Goal: Find specific page/section: Find specific page/section

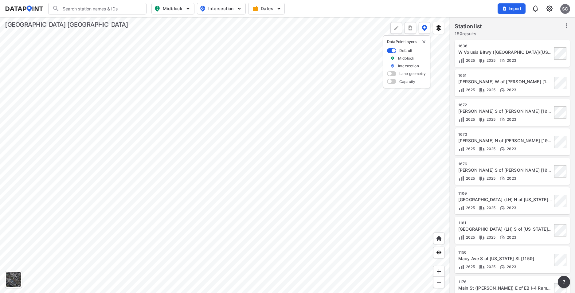
click at [201, 140] on div at bounding box center [225, 155] width 450 height 276
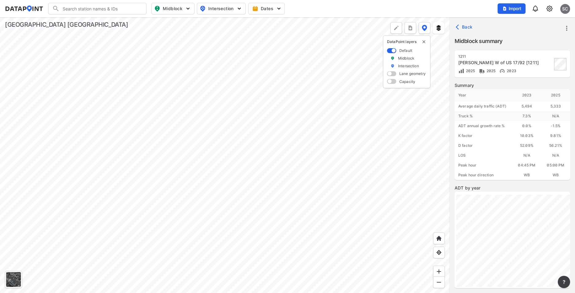
click at [222, 141] on div at bounding box center [225, 155] width 450 height 276
click at [111, 143] on div at bounding box center [225, 155] width 450 height 276
click at [88, 142] on div at bounding box center [225, 155] width 450 height 276
click at [250, 141] on div at bounding box center [225, 155] width 450 height 276
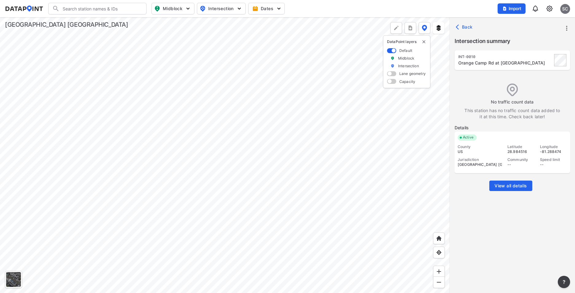
click at [209, 141] on div at bounding box center [225, 155] width 450 height 276
click at [223, 141] on div at bounding box center [225, 155] width 450 height 276
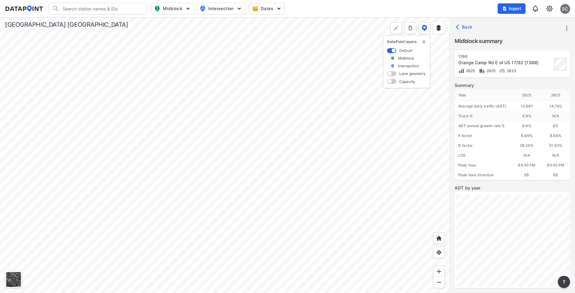
click at [179, 187] on div at bounding box center [225, 155] width 450 height 276
click at [188, 9] on img "button" at bounding box center [188, 9] width 6 height 6
click at [202, 187] on div at bounding box center [225, 155] width 450 height 276
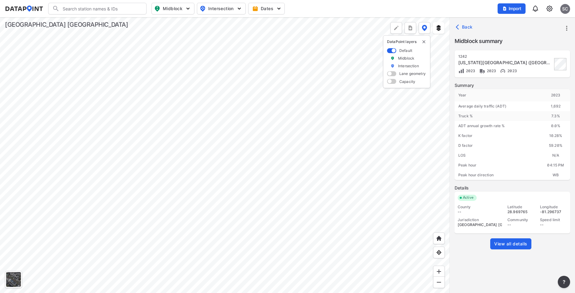
click at [227, 193] on div at bounding box center [225, 155] width 450 height 276
click at [212, 189] on div at bounding box center [225, 155] width 450 height 276
click at [266, 187] on div at bounding box center [225, 155] width 450 height 276
click at [309, 187] on div at bounding box center [225, 155] width 450 height 276
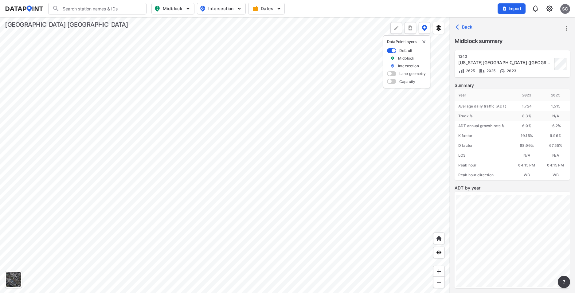
click at [294, 187] on div at bounding box center [225, 155] width 450 height 276
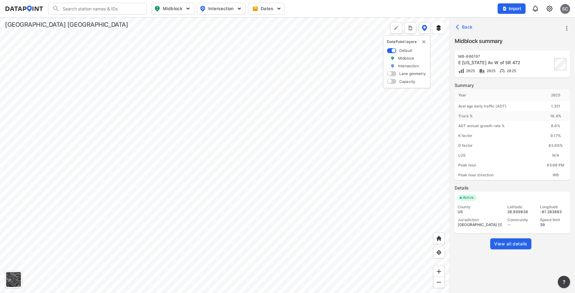
click at [308, 186] on div at bounding box center [225, 155] width 450 height 276
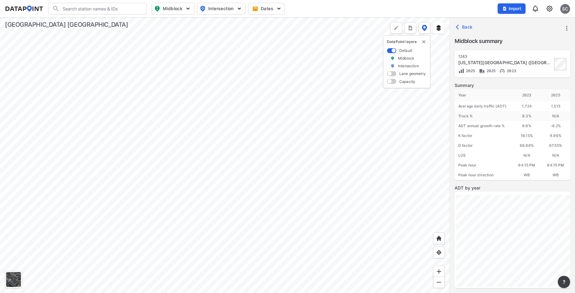
click at [296, 186] on div at bounding box center [225, 155] width 450 height 276
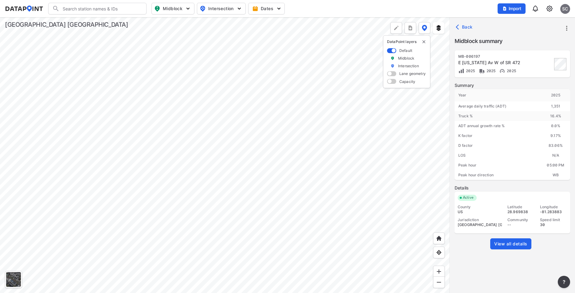
click at [308, 185] on div at bounding box center [225, 155] width 450 height 276
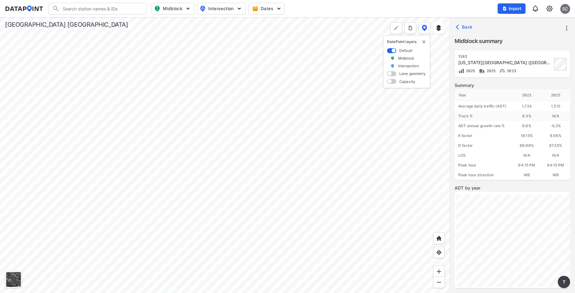
click at [232, 226] on div at bounding box center [225, 155] width 450 height 276
click at [217, 225] on div at bounding box center [225, 155] width 450 height 276
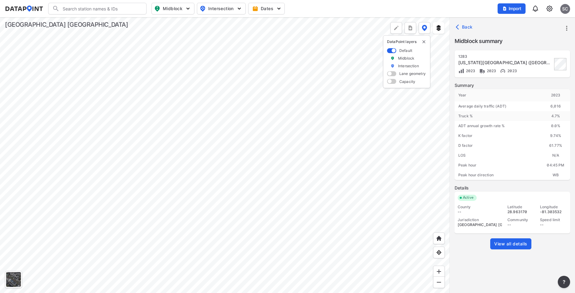
click at [202, 226] on div at bounding box center [225, 155] width 450 height 276
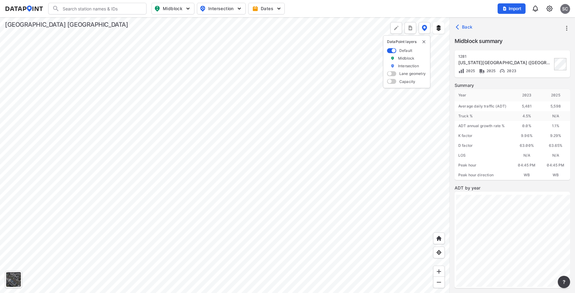
click at [247, 160] on div at bounding box center [225, 155] width 450 height 276
click at [347, 108] on div at bounding box center [225, 155] width 450 height 276
click at [364, 92] on div at bounding box center [225, 155] width 450 height 276
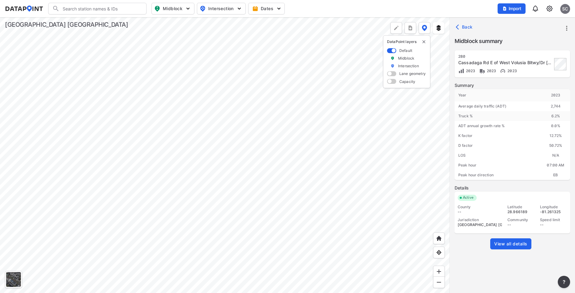
click at [297, 157] on div at bounding box center [225, 155] width 450 height 276
click at [339, 195] on div at bounding box center [225, 155] width 450 height 276
click at [288, 134] on div at bounding box center [225, 155] width 450 height 276
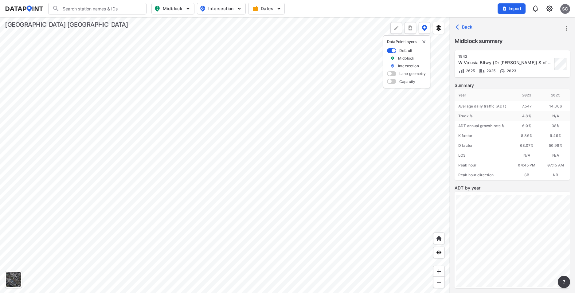
click at [556, 106] on div "14,366" at bounding box center [555, 106] width 29 height 10
click at [528, 106] on div "7,547" at bounding box center [526, 106] width 29 height 10
click at [351, 151] on div at bounding box center [225, 155] width 450 height 276
click at [323, 153] on div at bounding box center [225, 155] width 450 height 276
click at [333, 177] on div at bounding box center [225, 155] width 450 height 276
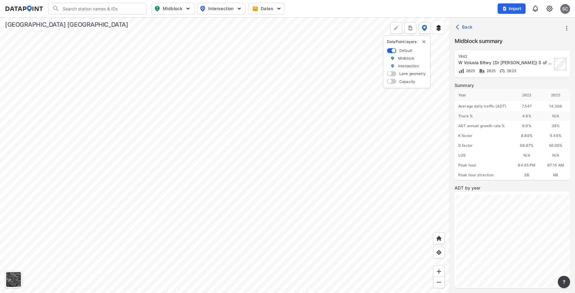
click at [266, 154] on div at bounding box center [225, 155] width 450 height 276
click at [336, 178] on div at bounding box center [225, 155] width 450 height 276
click at [339, 131] on div at bounding box center [225, 155] width 450 height 276
click at [349, 154] on div at bounding box center [225, 155] width 450 height 276
click at [333, 178] on div at bounding box center [225, 155] width 450 height 276
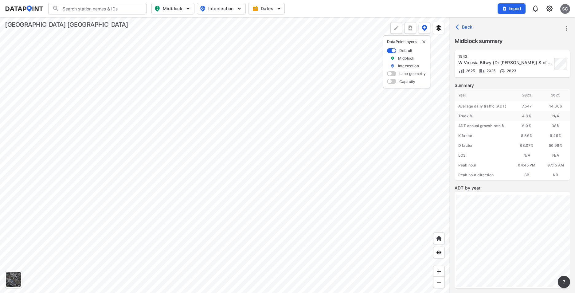
click at [109, 97] on div at bounding box center [225, 155] width 450 height 276
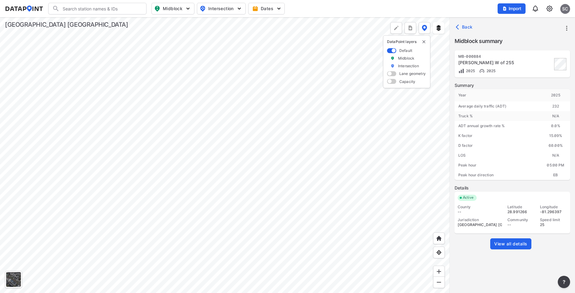
click at [271, 42] on div at bounding box center [225, 155] width 450 height 276
click at [266, 44] on div at bounding box center [225, 155] width 450 height 276
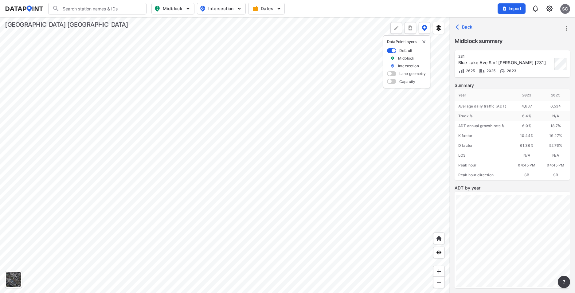
click at [242, 30] on div at bounding box center [225, 155] width 450 height 276
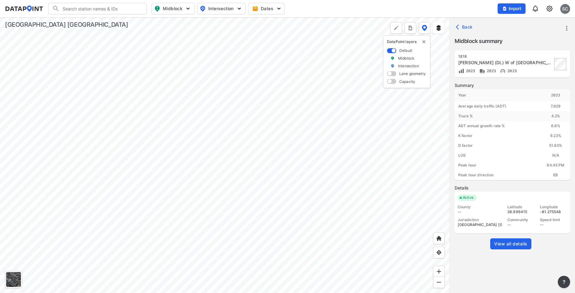
click at [214, 186] on div at bounding box center [225, 155] width 450 height 276
click at [160, 94] on div at bounding box center [225, 155] width 450 height 276
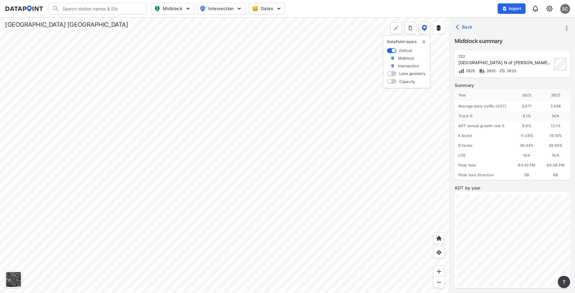
click at [232, 117] on div at bounding box center [225, 155] width 450 height 276
